Goal: Navigation & Orientation: Find specific page/section

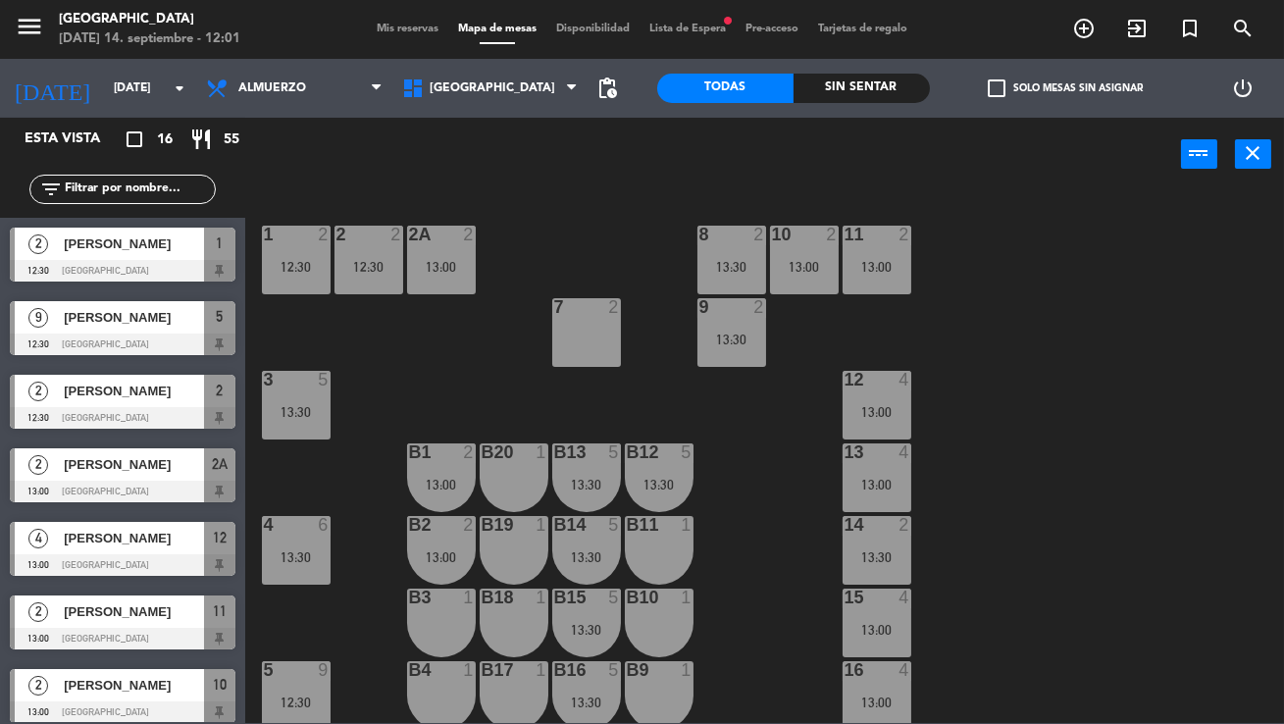
click at [400, 26] on span "Mis reservas" at bounding box center [407, 29] width 81 height 11
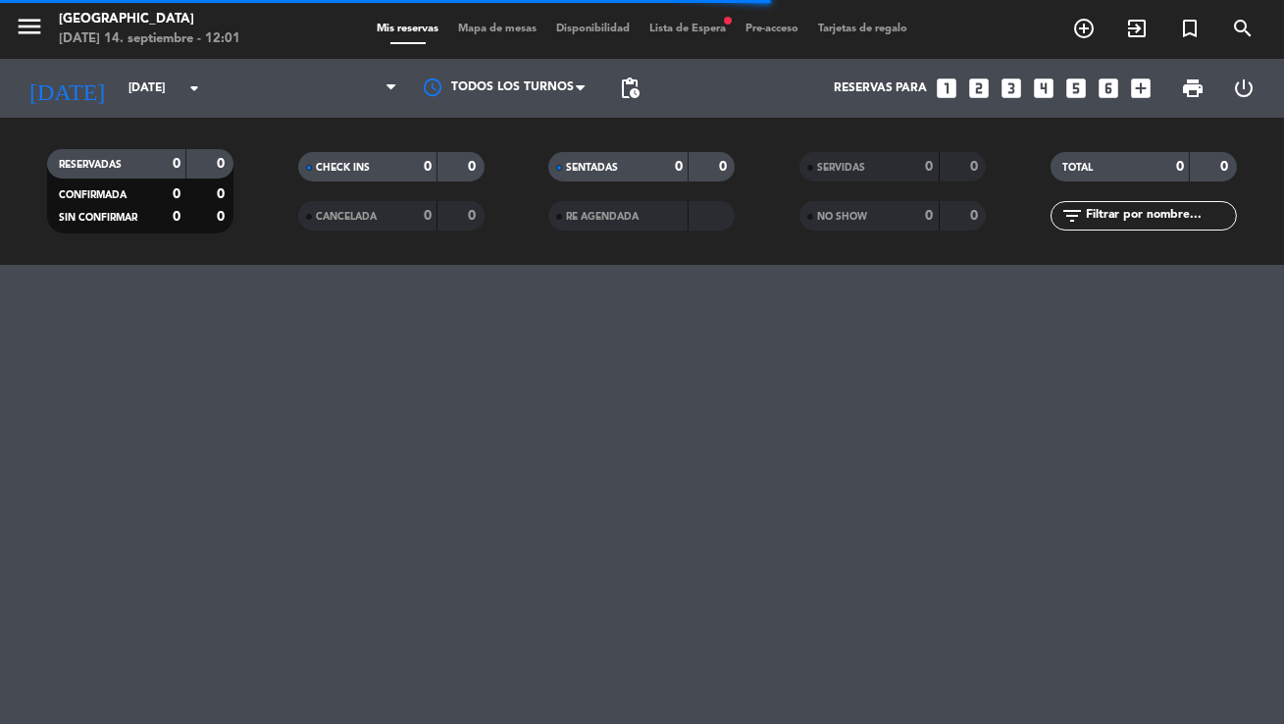
click at [23, 357] on div "menu [GEOGRAPHIC_DATA] [DATE] 14. septiembre - 12:01 Mis reservas Mapa de mesas…" at bounding box center [642, 362] width 1284 height 724
click at [694, 26] on span "Lista de Espera fiber_manual_record" at bounding box center [688, 29] width 96 height 11
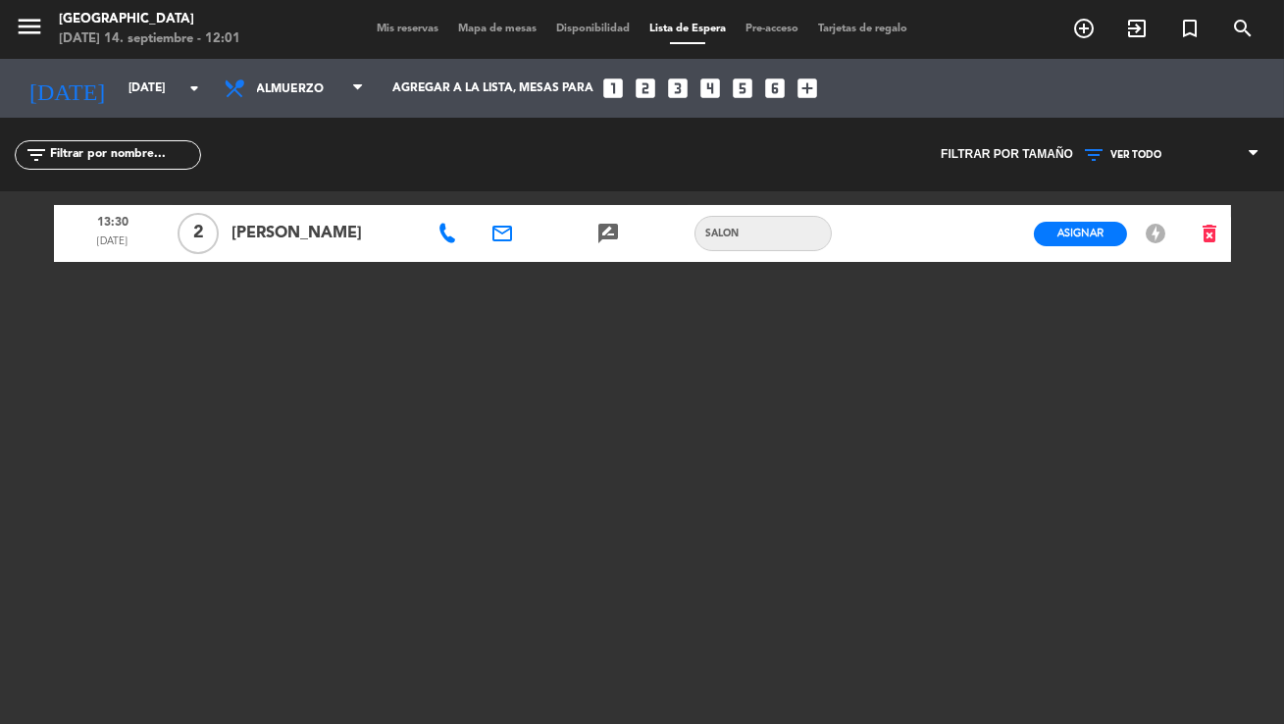
click at [374, 39] on div "menu [GEOGRAPHIC_DATA] [DATE] 14. septiembre - 12:01 Mis reservas Mapa de mesas…" at bounding box center [642, 29] width 1284 height 59
click at [383, 33] on span "Mis reservas" at bounding box center [407, 29] width 81 height 11
